Goal: Information Seeking & Learning: Check status

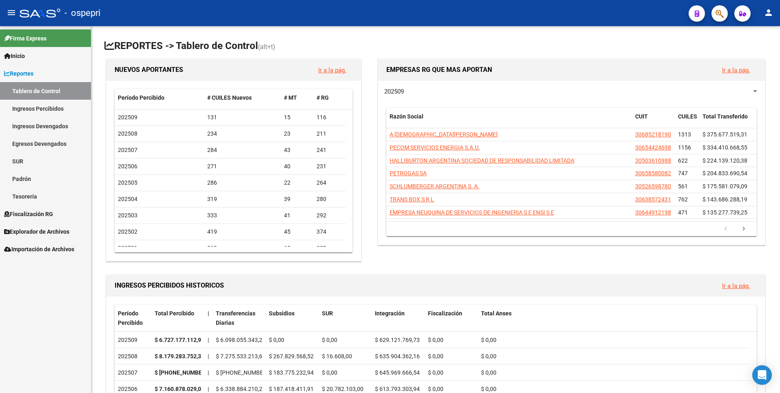
click at [72, 103] on link "Ingresos Percibidos" at bounding box center [45, 109] width 91 height 18
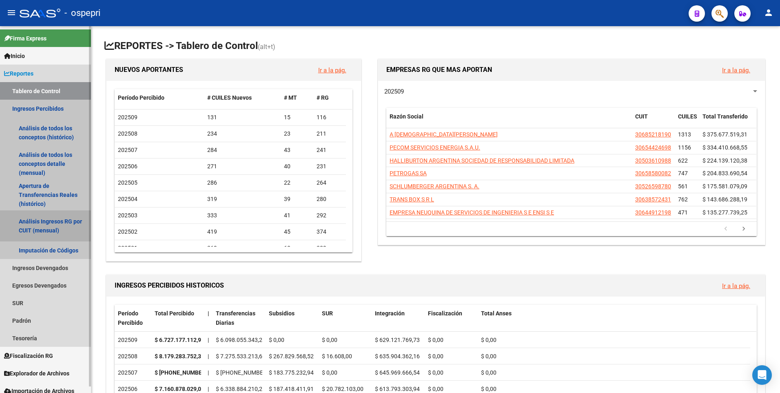
click at [30, 224] on link "Análisis Ingresos RG por CUIT (mensual)" at bounding box center [45, 225] width 91 height 31
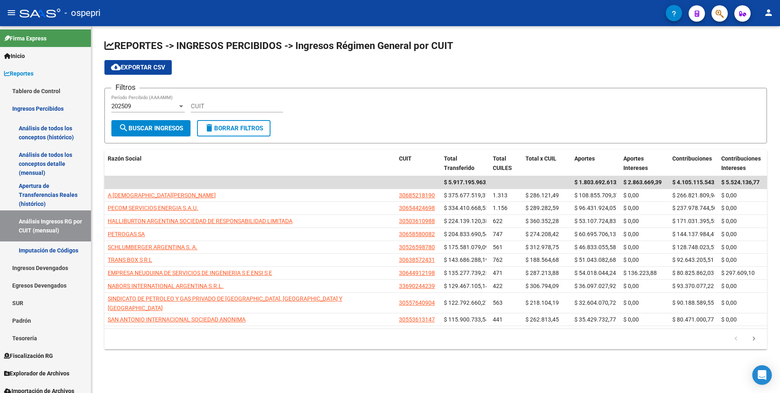
click at [207, 98] on div "CUIT" at bounding box center [237, 104] width 92 height 18
paste input "30-69729588-3"
type input "30-69729588-3"
click at [153, 135] on button "search Buscar Ingresos" at bounding box center [150, 128] width 79 height 16
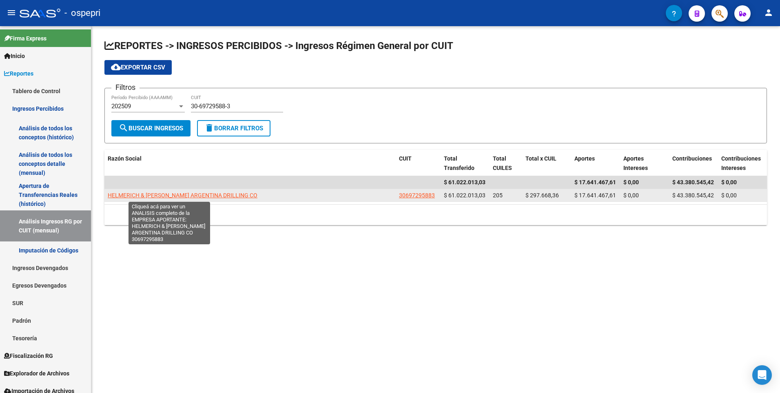
click at [145, 197] on span "HELMERICH & [PERSON_NAME] ARGENTINA DRILLING CO" at bounding box center [183, 195] width 150 height 7
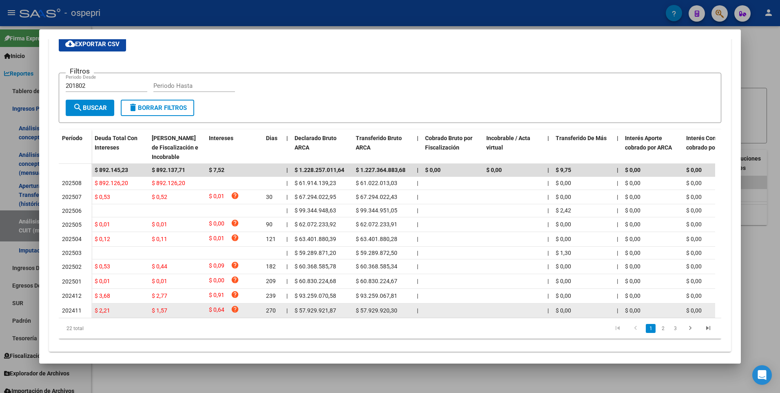
scroll to position [160, 0]
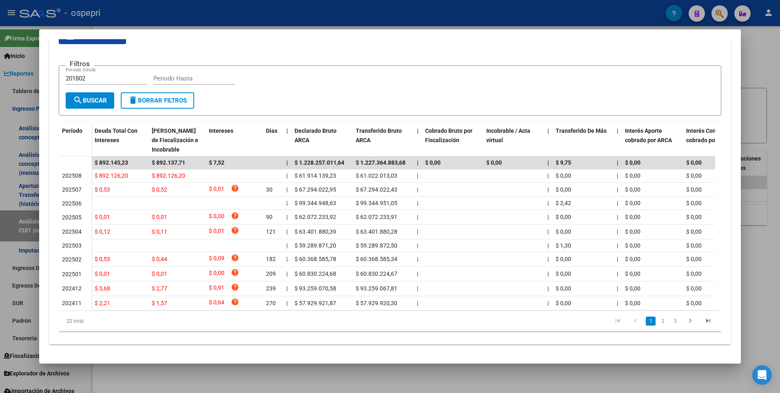
click at [375, 313] on div "22 total 1 2 3" at bounding box center [390, 321] width 663 height 20
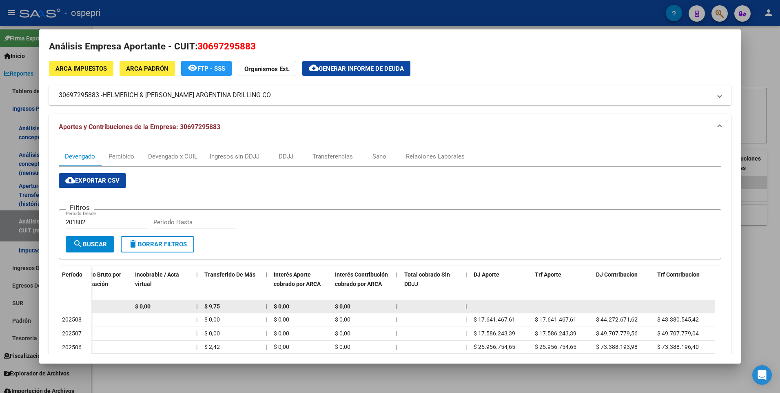
scroll to position [0, 0]
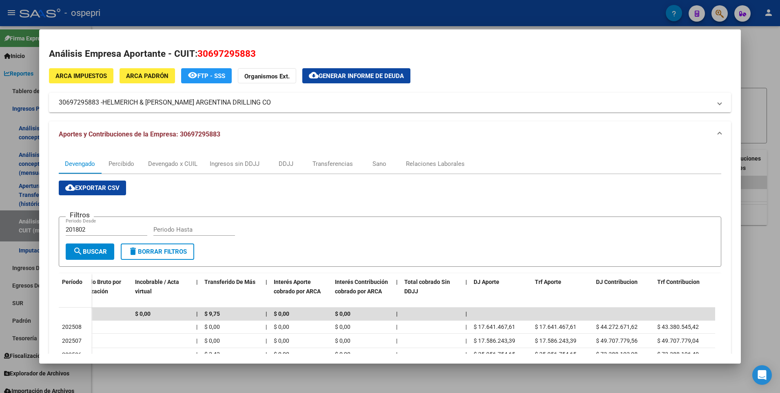
click at [770, 67] on div at bounding box center [390, 196] width 780 height 393
